Goal: Register for event/course

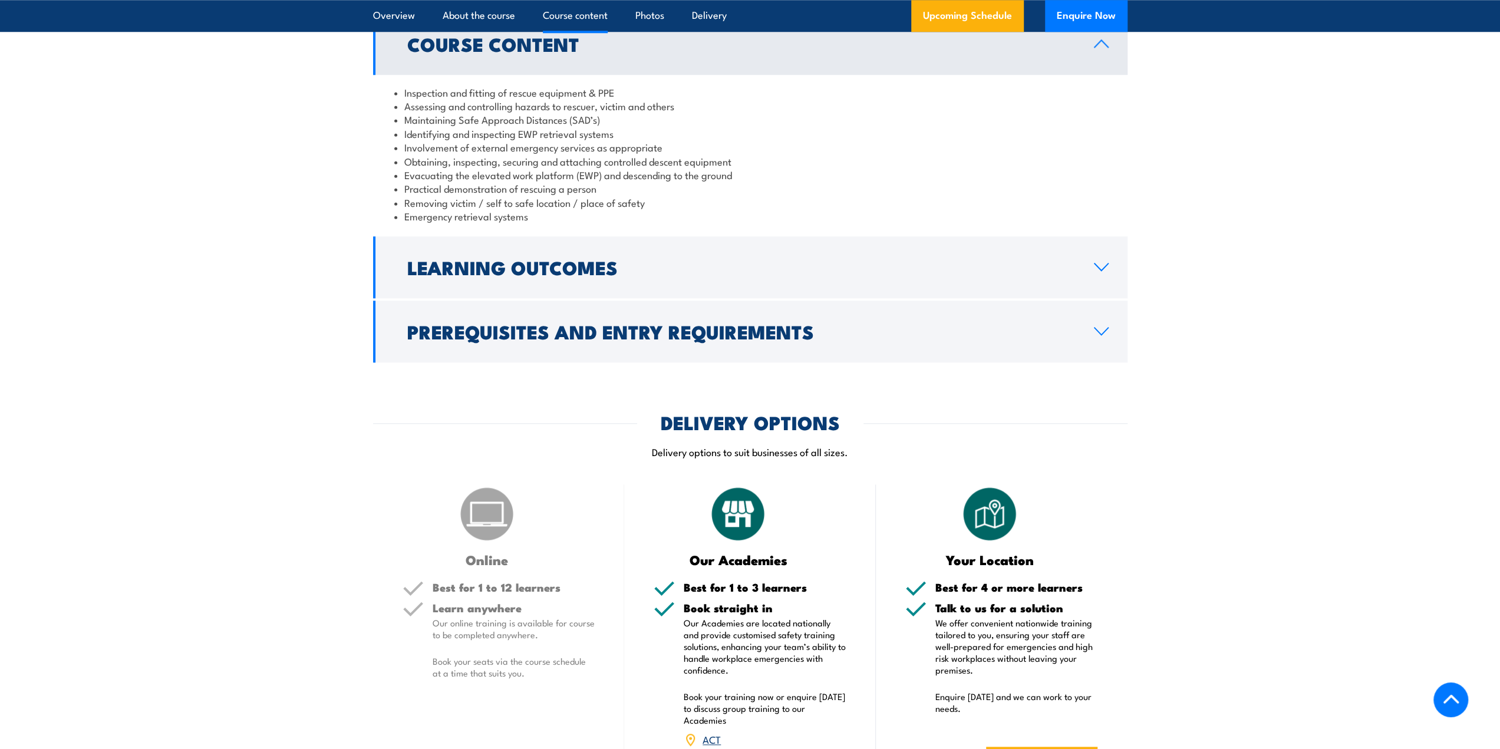
scroll to position [1120, 0]
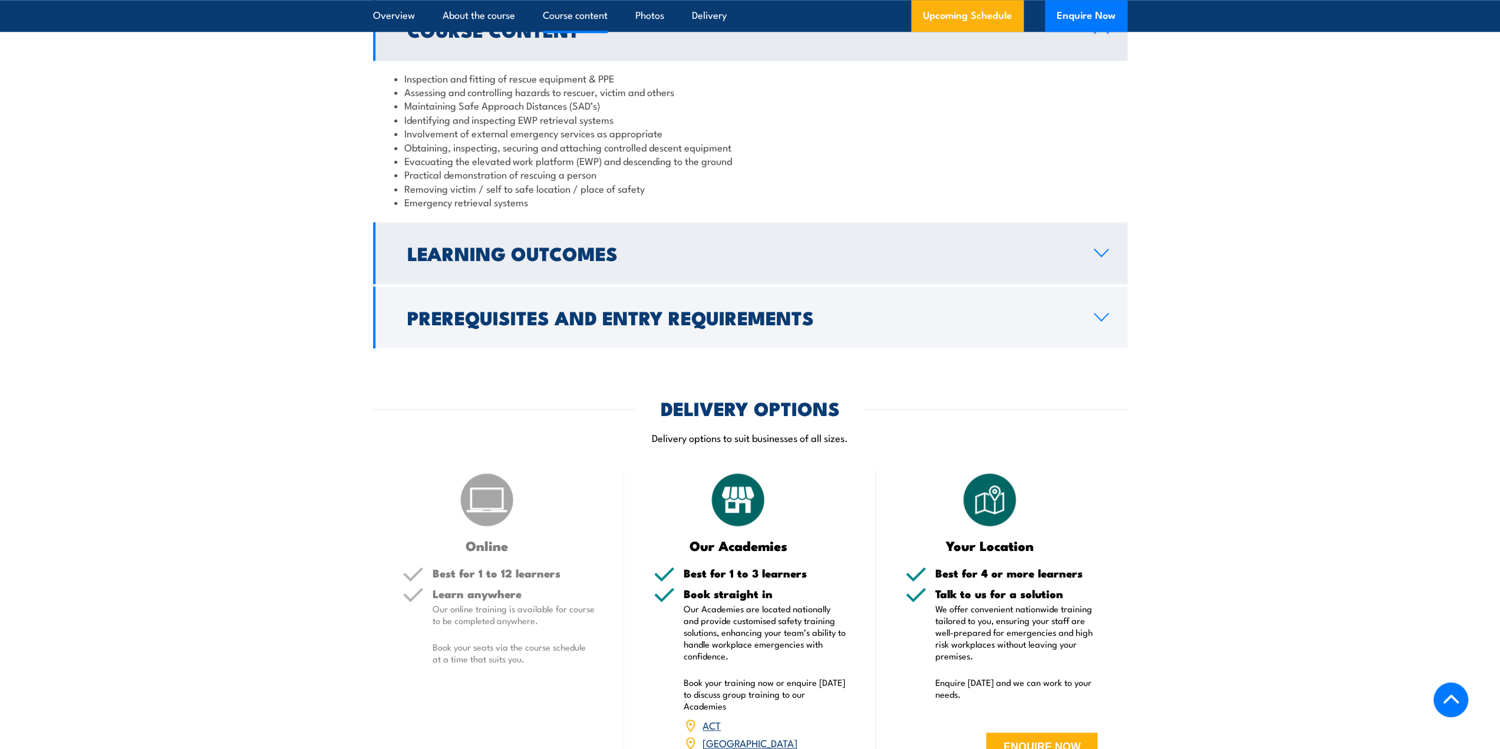
click at [438, 274] on link "Learning Outcomes" at bounding box center [750, 253] width 754 height 62
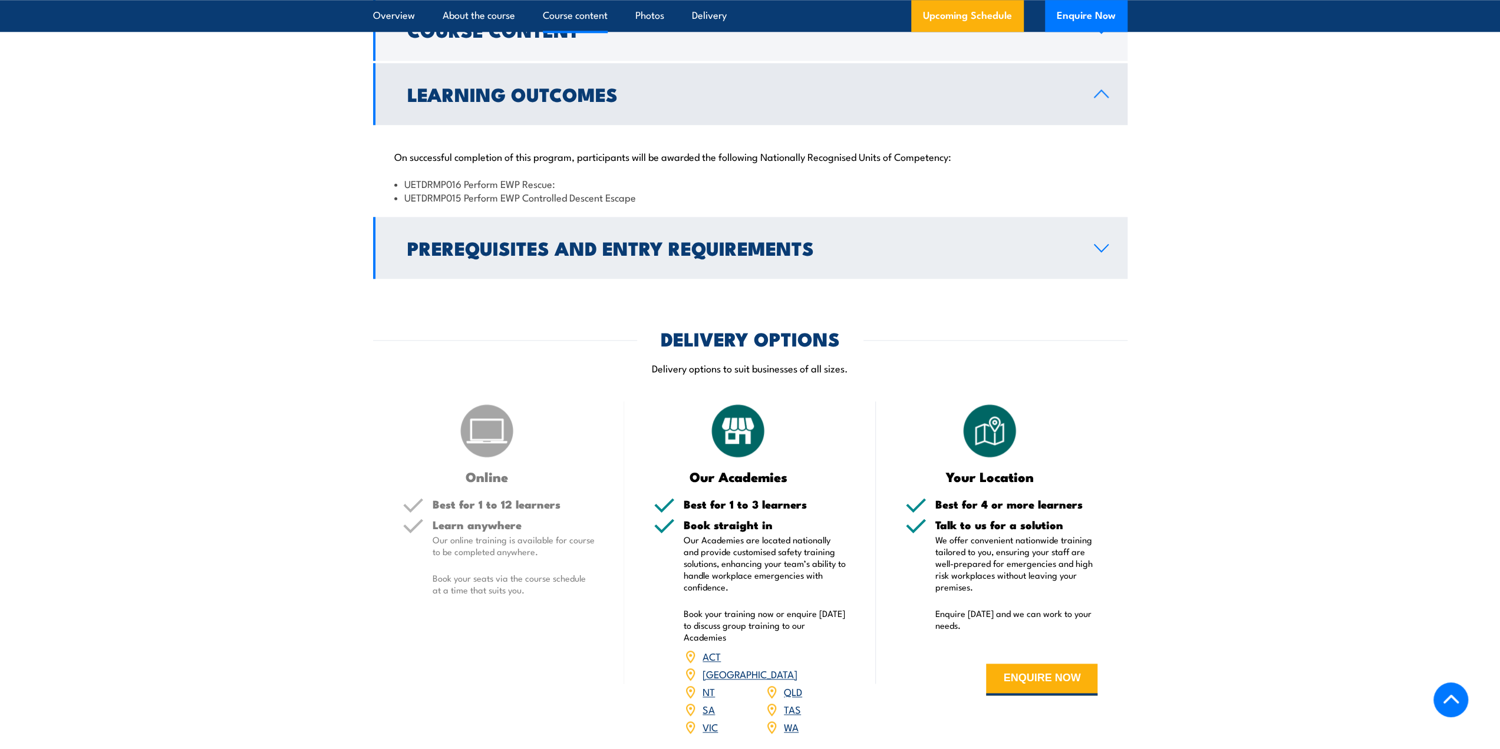
click at [448, 246] on h2 "Prerequisites and Entry Requirements" at bounding box center [741, 247] width 668 height 17
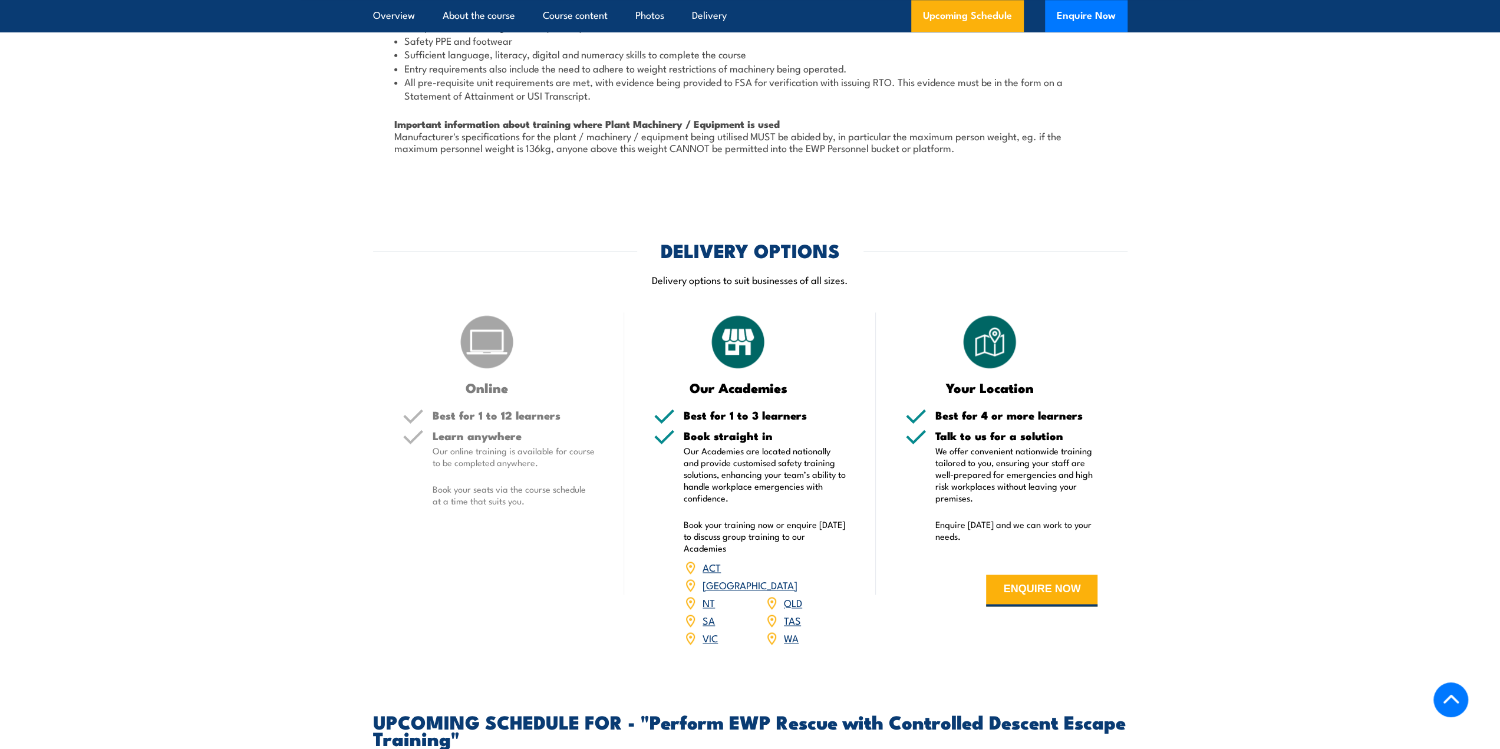
scroll to position [1473, 0]
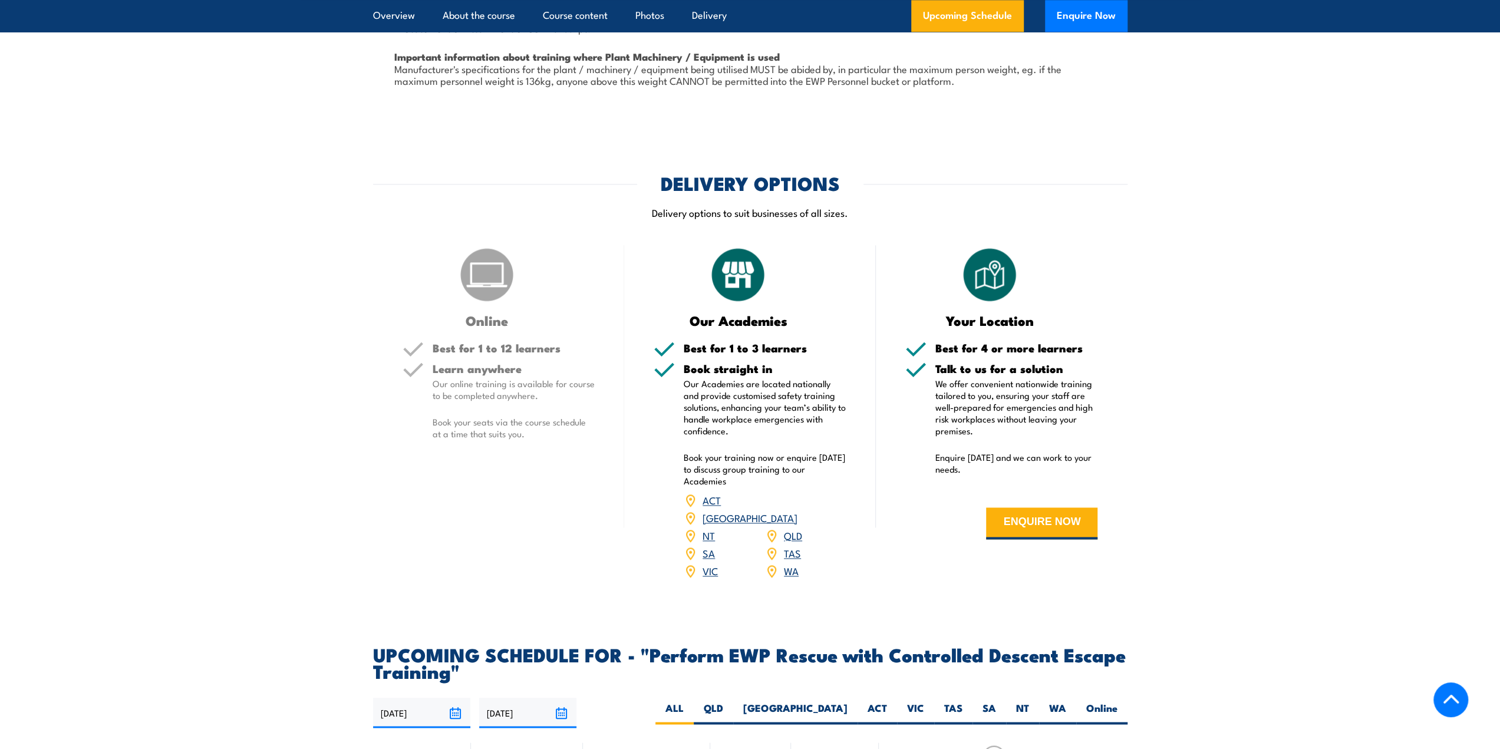
click at [793, 563] on link "WA" at bounding box center [791, 570] width 15 height 14
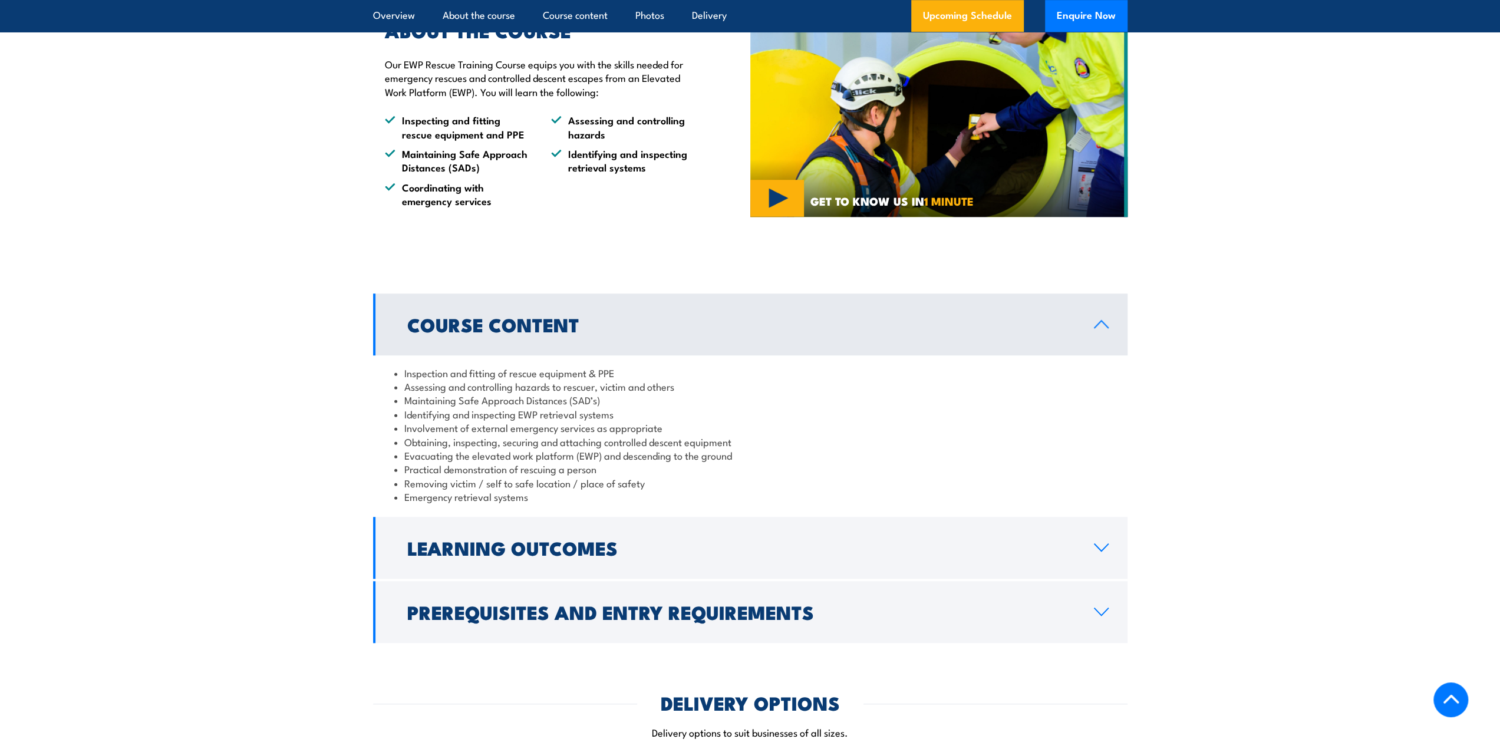
scroll to position [1120, 0]
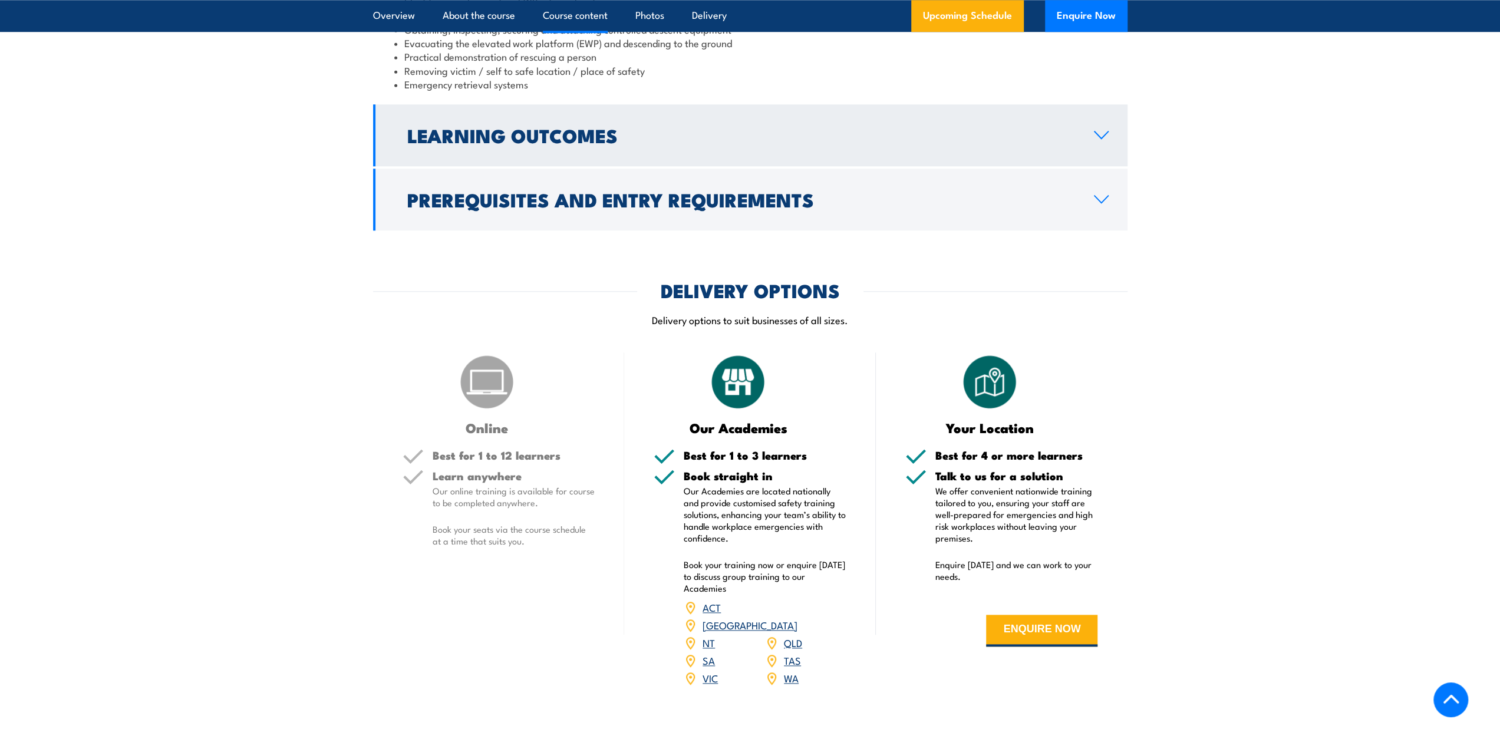
click at [461, 143] on h2 "Learning Outcomes" at bounding box center [741, 135] width 668 height 17
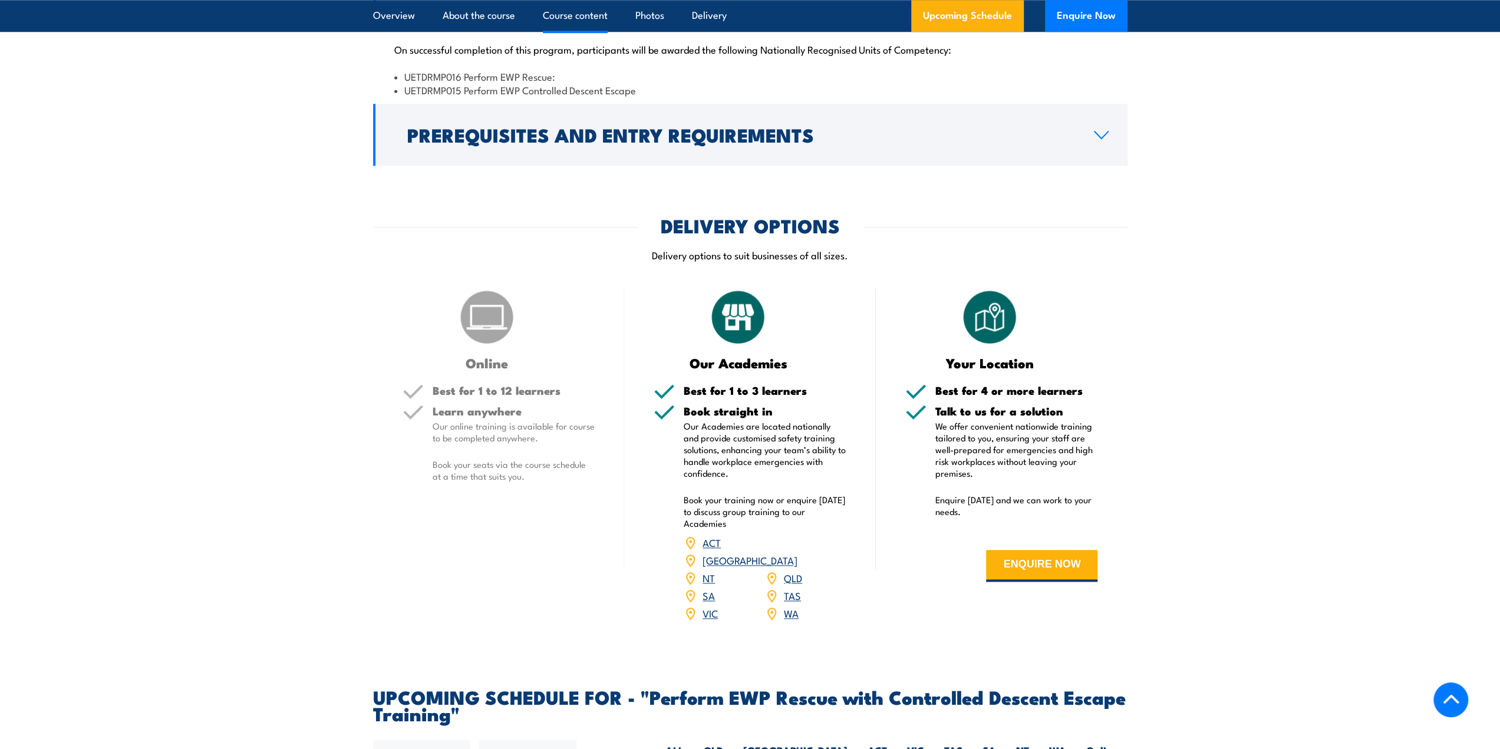
scroll to position [1180, 0]
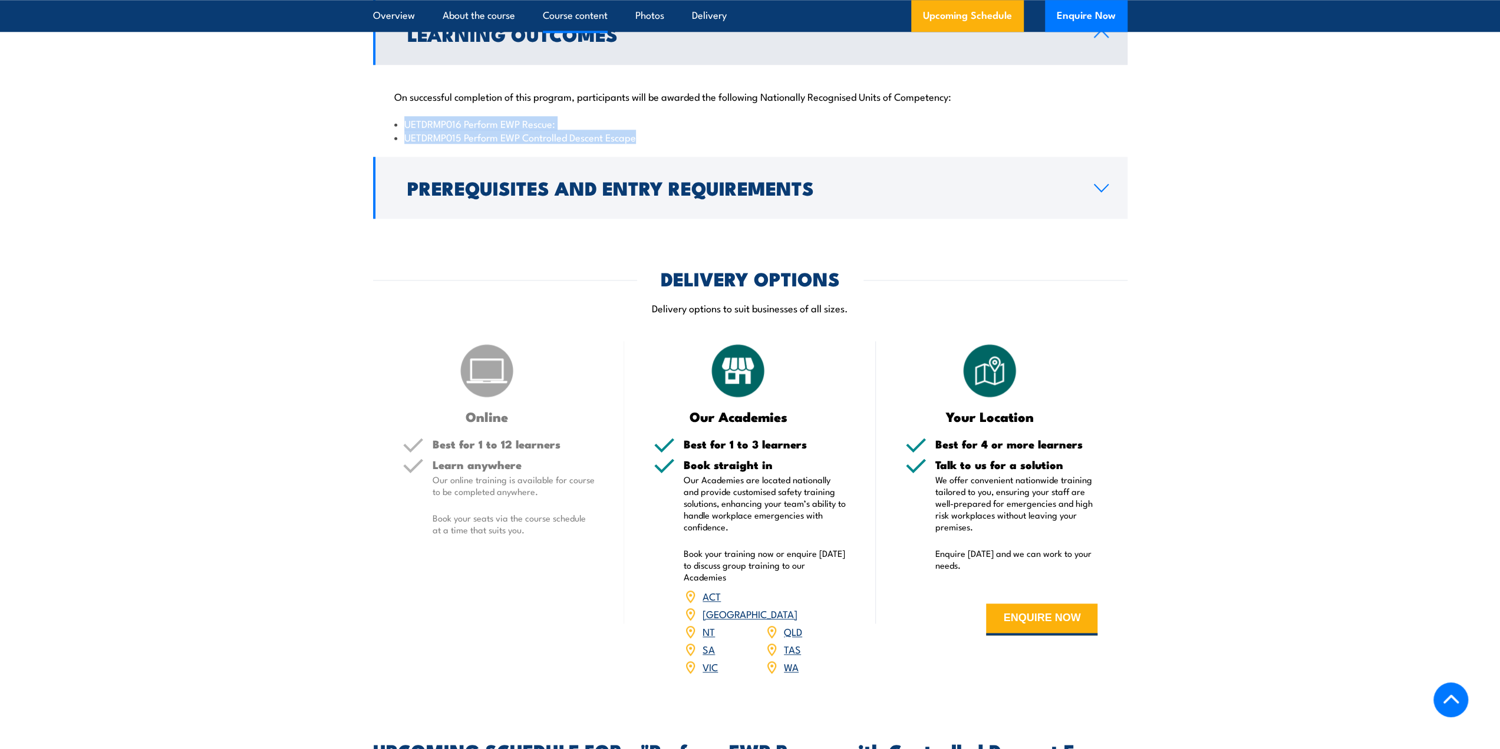
drag, startPoint x: 404, startPoint y: 120, endPoint x: 667, endPoint y: 142, distance: 263.8
click at [667, 142] on ul "UETDRMP016 Perform EWP Rescue: UETDRMP015 Perform EWP Controlled Descent Escape" at bounding box center [750, 131] width 712 height 28
copy ul "UETDRMP016 Perform EWP Rescue: UETDRMP015 Perform EWP Controlled Descent Escape"
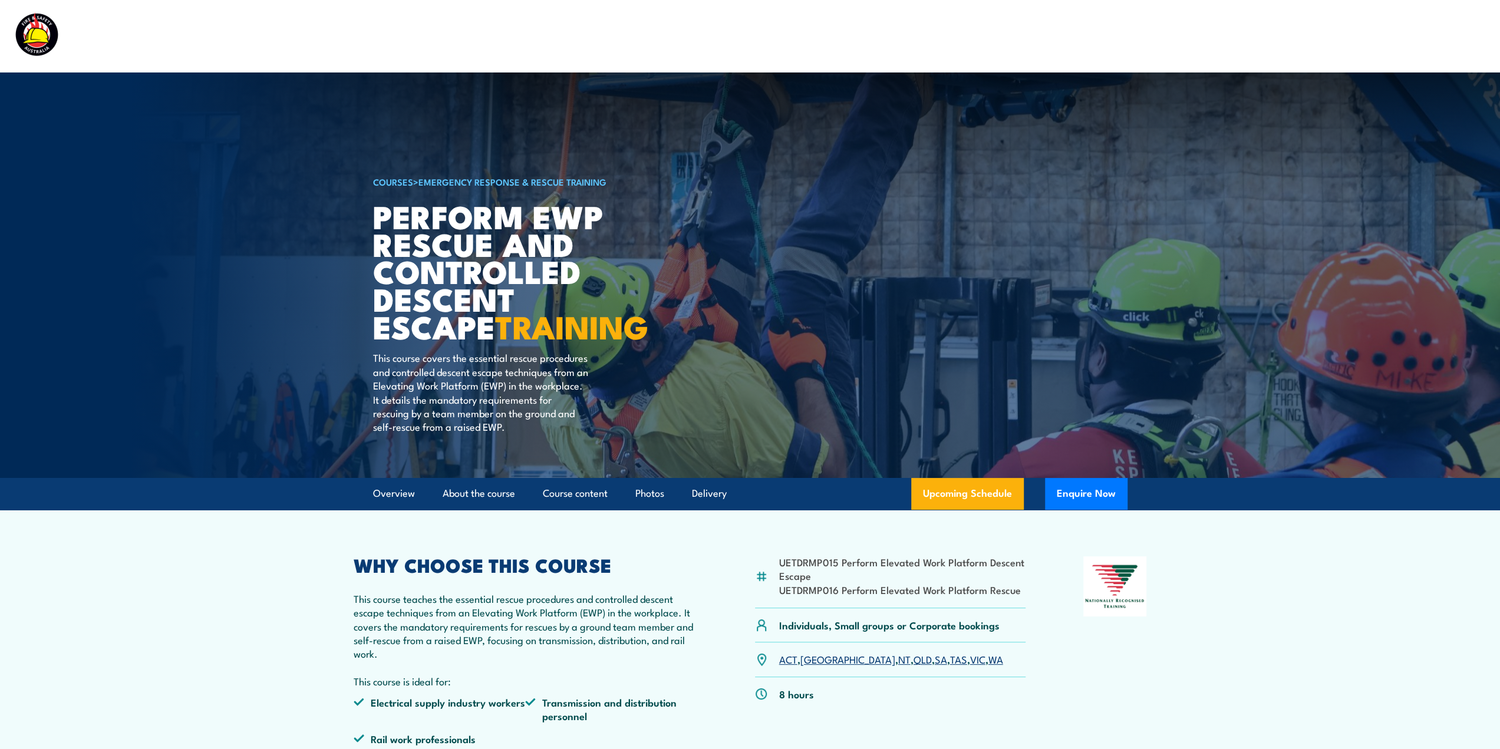
click at [988, 657] on link "WA" at bounding box center [995, 659] width 15 height 14
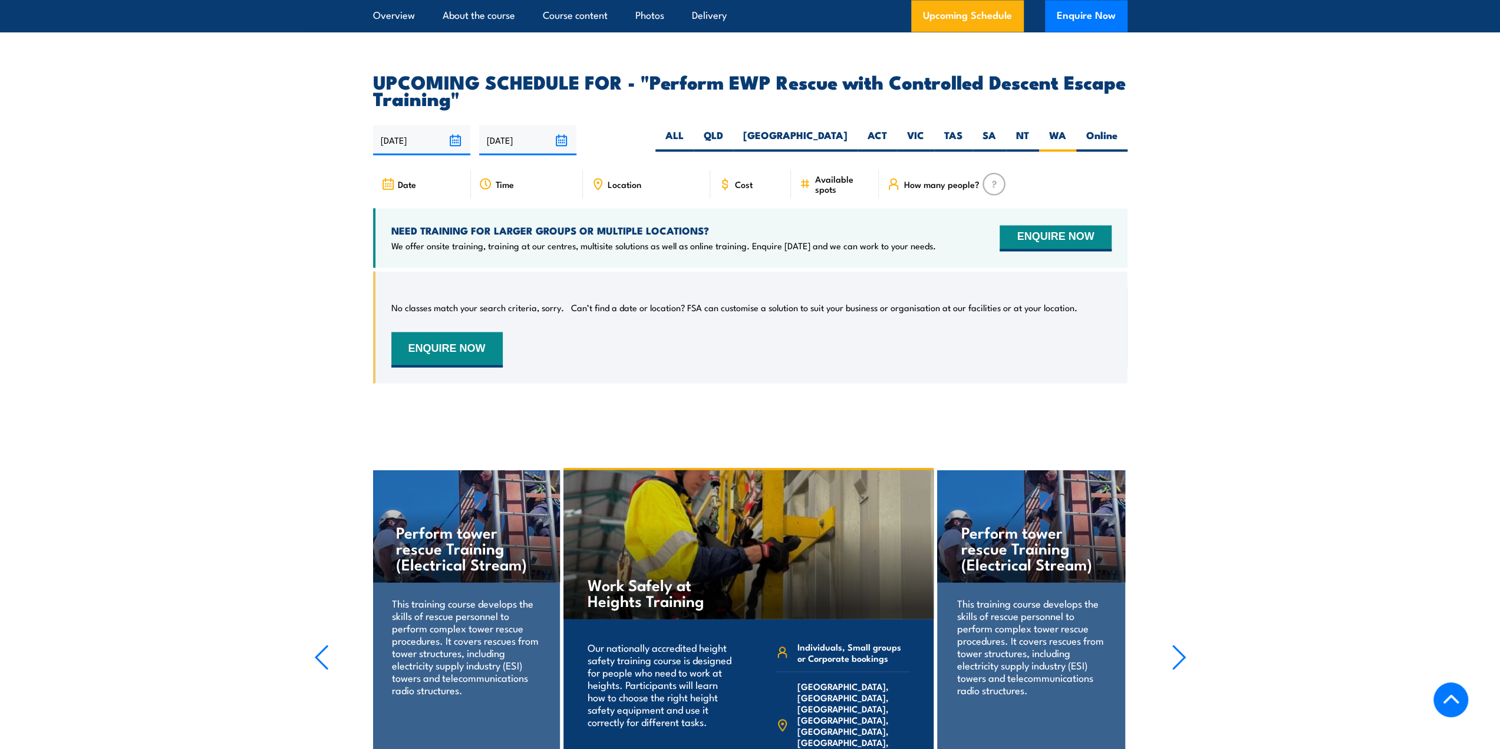
scroll to position [1855, 0]
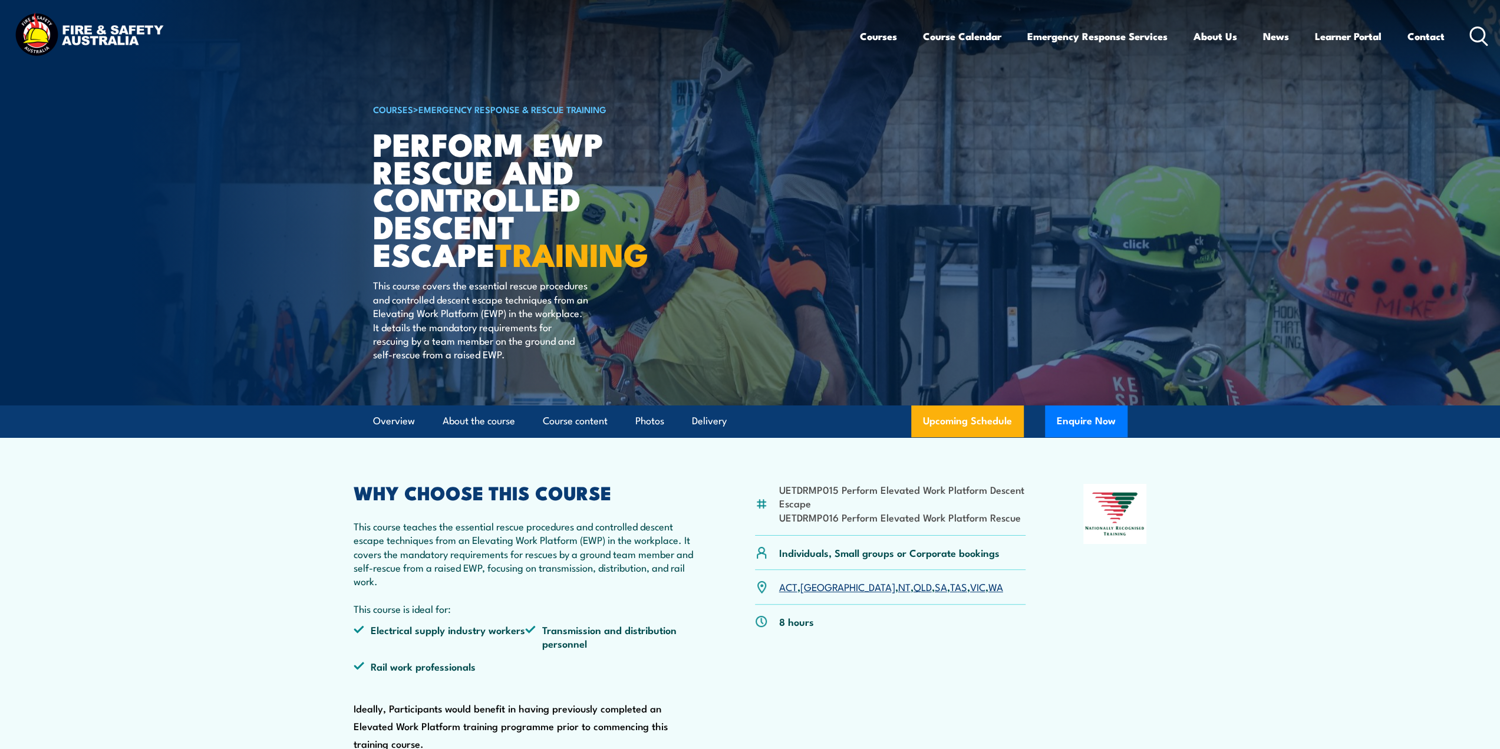
click at [988, 584] on link "WA" at bounding box center [995, 586] width 15 height 14
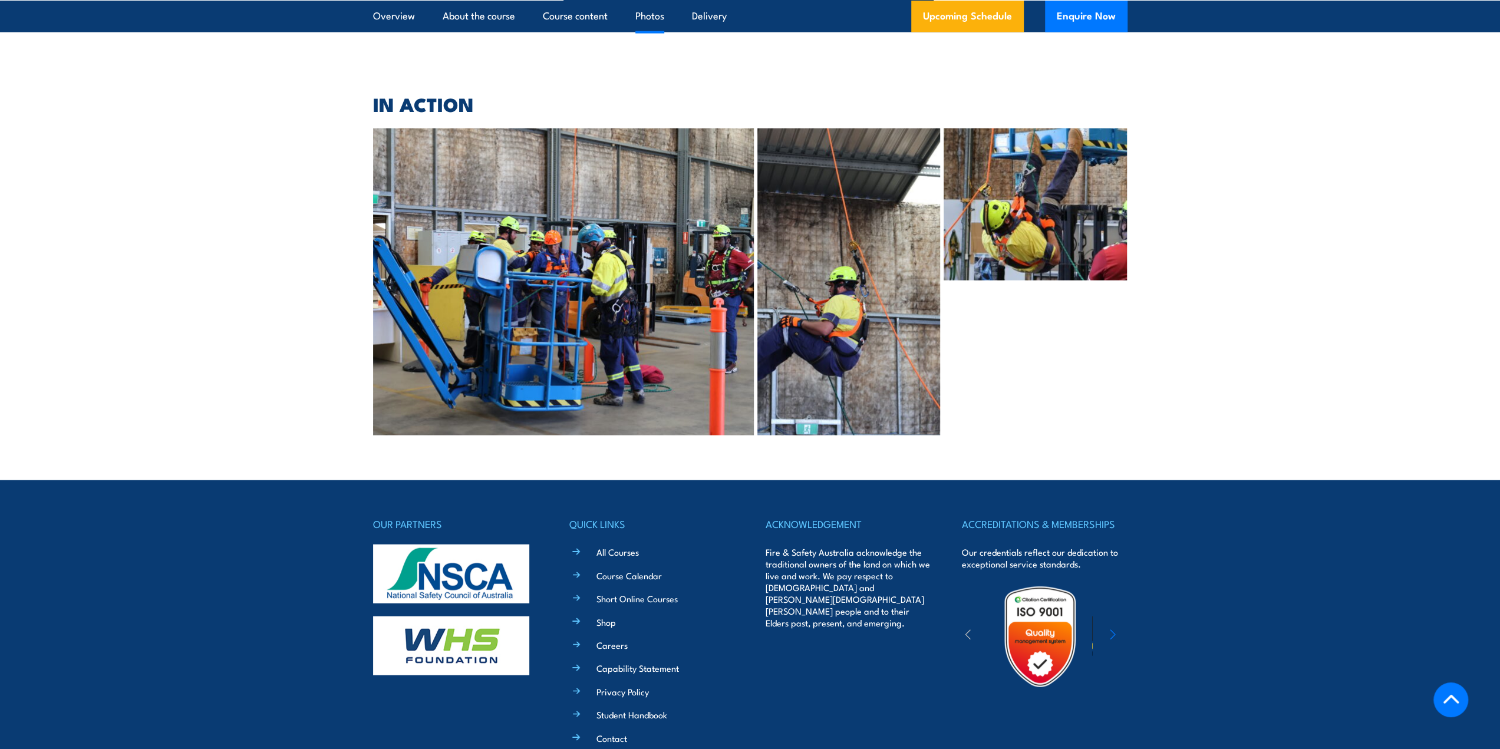
scroll to position [2798, 0]
